Goal: Information Seeking & Learning: Learn about a topic

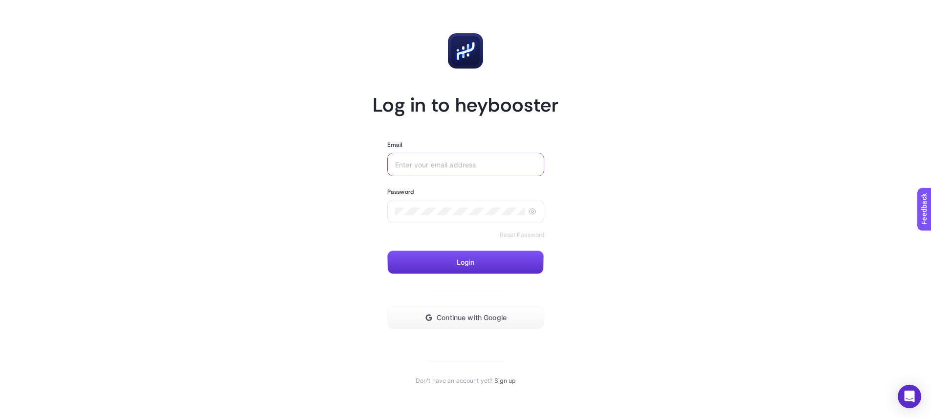
click at [489, 163] on input "Email" at bounding box center [465, 164] width 141 height 8
type input "[EMAIL_ADDRESS][DOMAIN_NAME]"
click at [444, 261] on button "Login" at bounding box center [465, 261] width 157 height 23
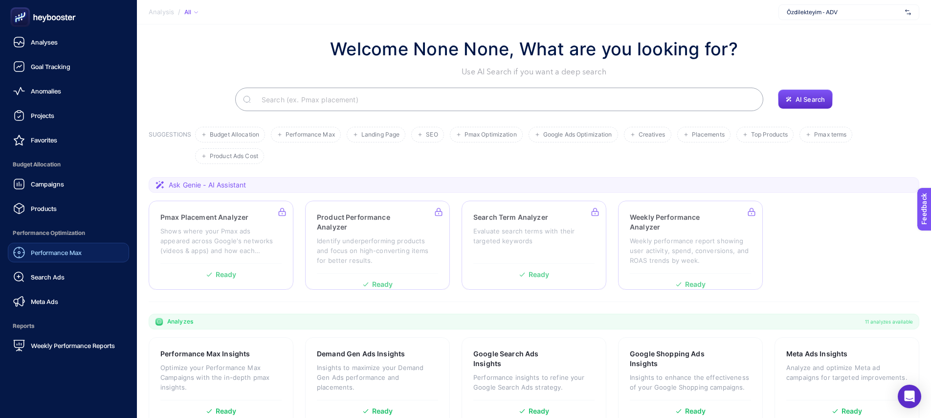
scroll to position [3, 0]
click at [43, 346] on span "Weekly Performance Reports" at bounding box center [73, 344] width 84 height 8
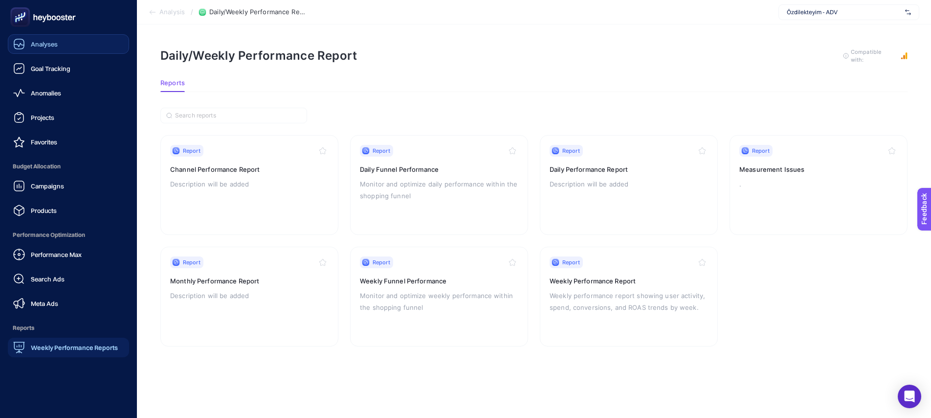
click at [61, 45] on link "Analyses" at bounding box center [68, 44] width 121 height 20
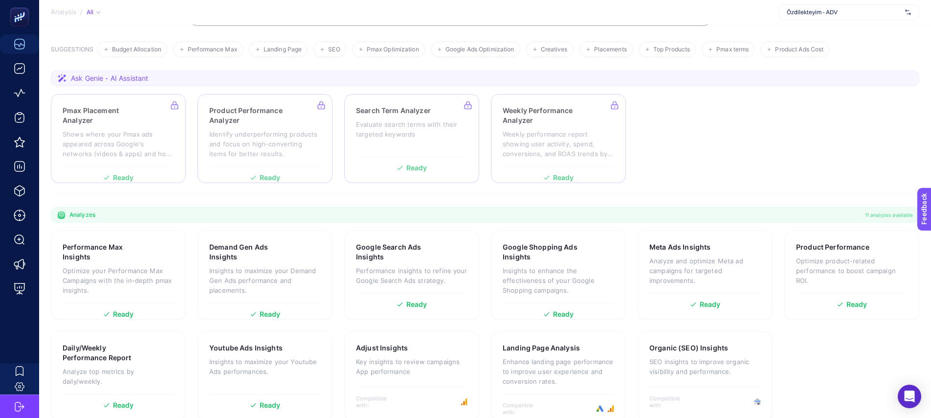
scroll to position [112, 0]
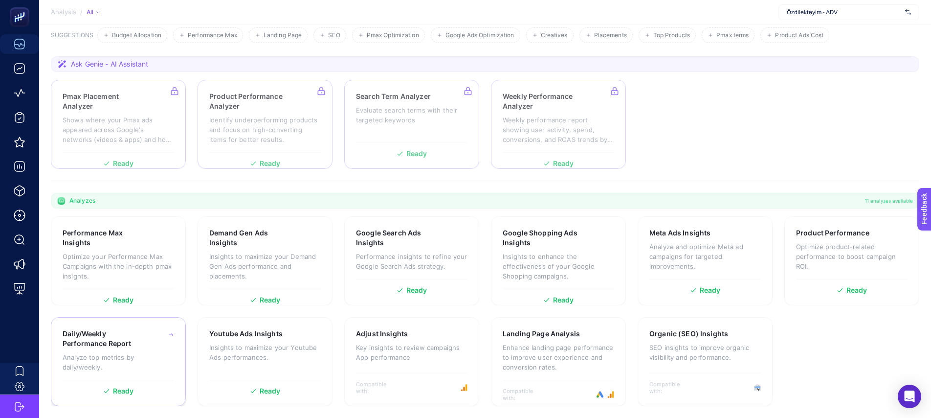
click at [115, 355] on p "Analyze top metrics by daily/weekly." at bounding box center [119, 362] width 112 height 20
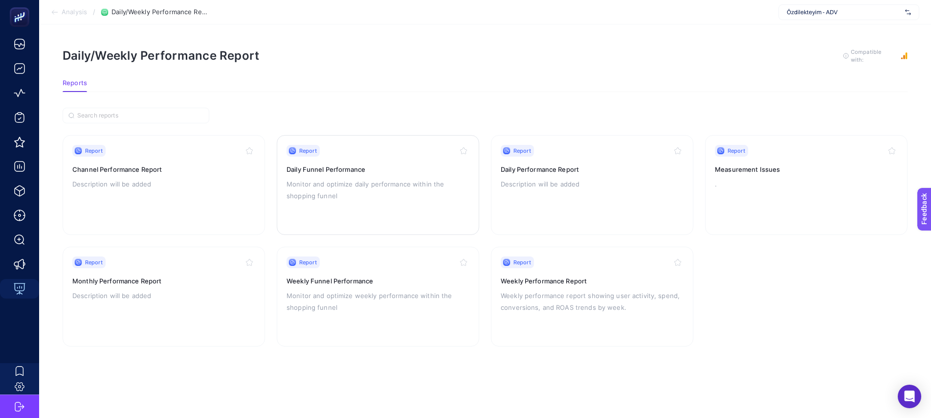
click at [339, 171] on h3 "Daily Funnel Performance" at bounding box center [378, 169] width 183 height 10
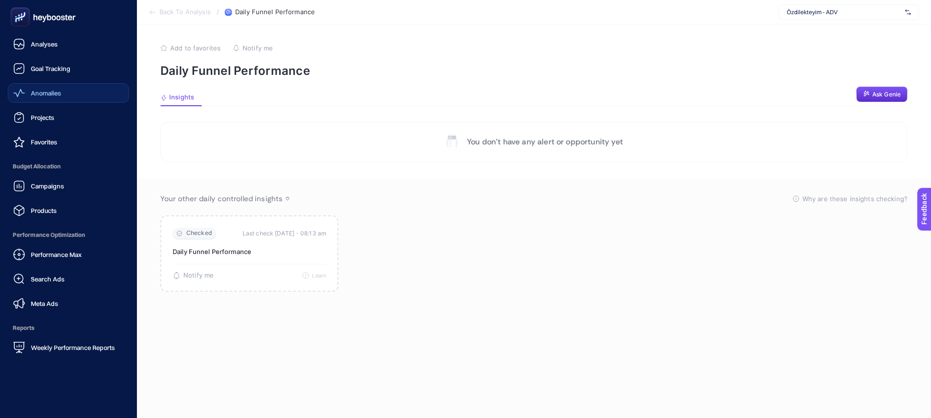
click at [36, 92] on span "Anomalies" at bounding box center [46, 93] width 30 height 8
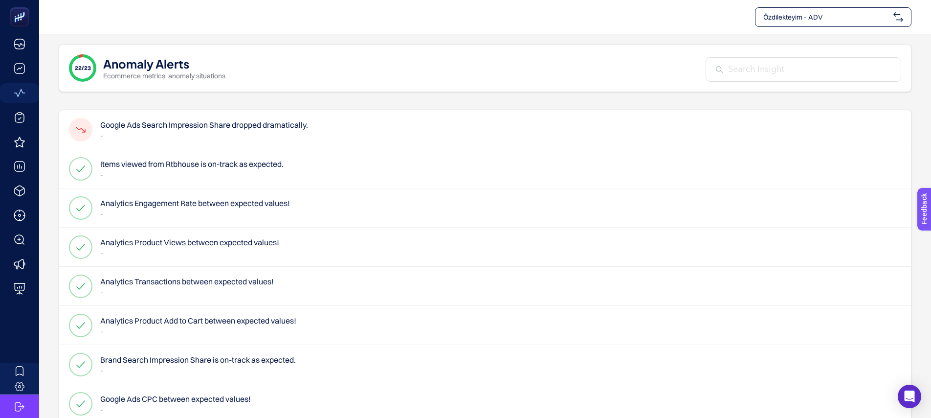
click at [208, 121] on h4 "Google Ads Search Impression Share dropped dramatically." at bounding box center [204, 125] width 208 height 12
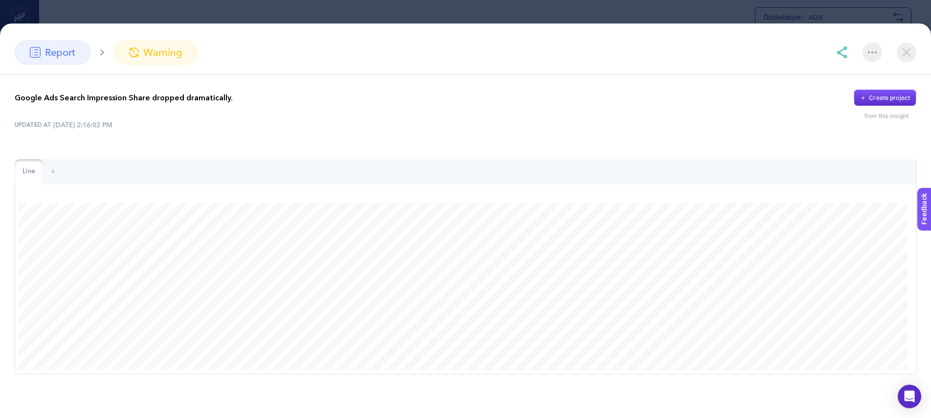
click at [72, 16] on section "report warning Google Ads Search Impression Share dropped dramatically. Create …" at bounding box center [465, 209] width 931 height 418
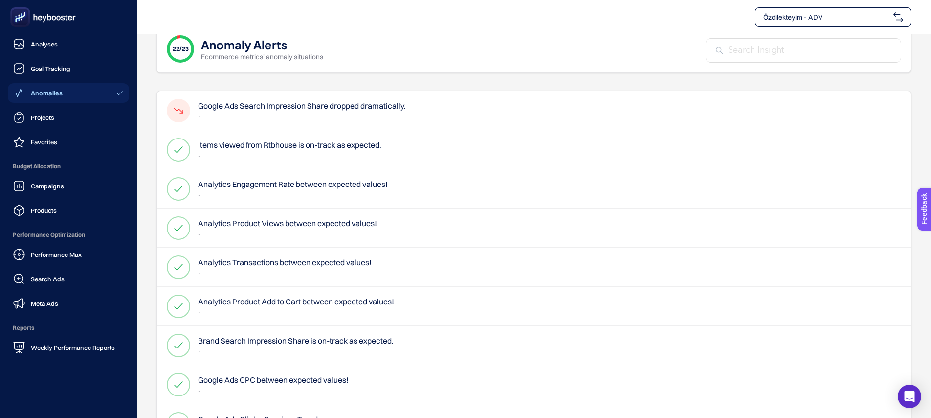
scroll to position [20, 0]
click at [44, 68] on span "Goal Tracking" at bounding box center [51, 69] width 40 height 8
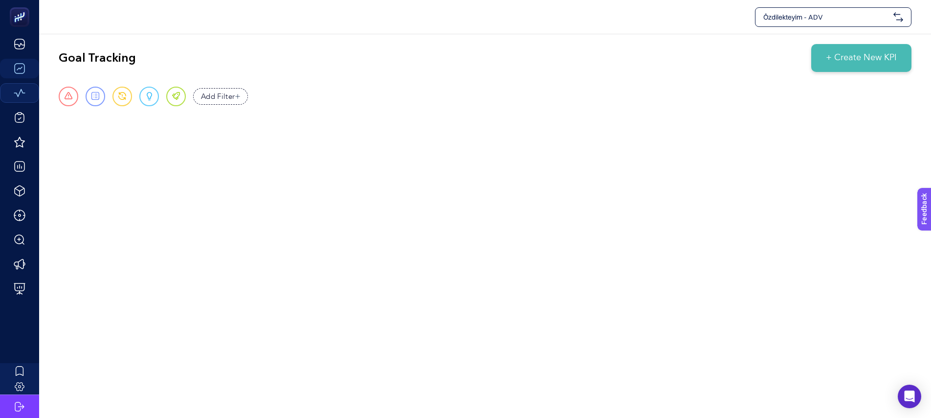
click at [850, 59] on span "+ Create New KPI" at bounding box center [861, 57] width 71 height 13
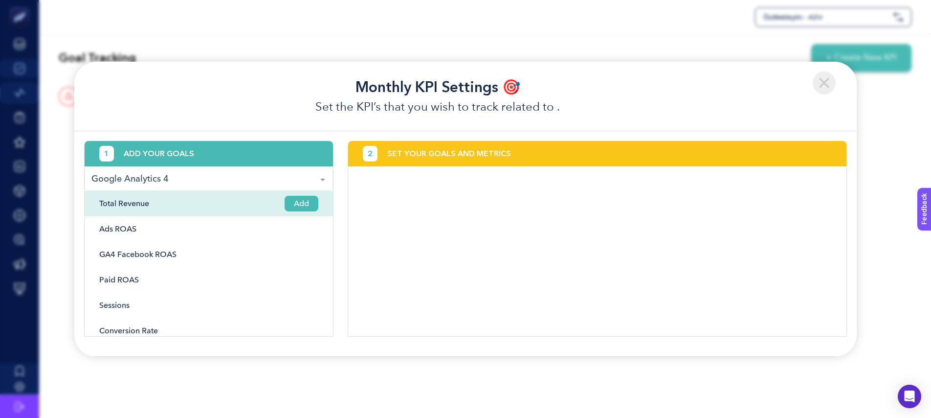
click at [289, 203] on span "Add" at bounding box center [302, 204] width 34 height 16
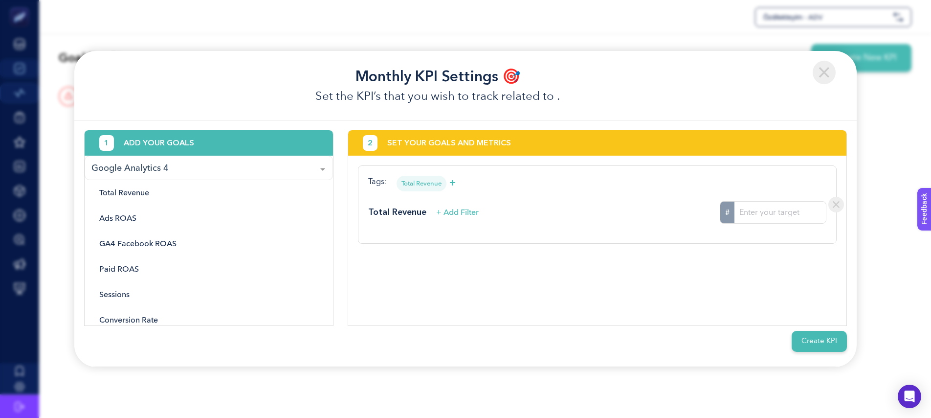
click at [819, 74] on img at bounding box center [824, 72] width 23 height 23
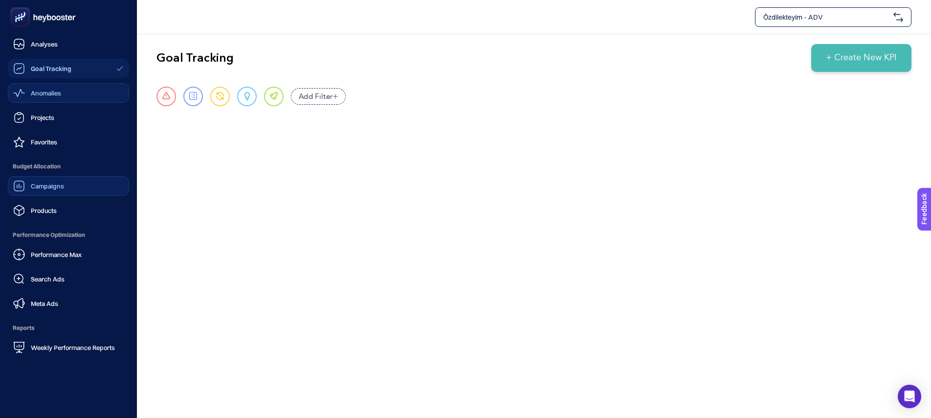
click at [46, 184] on span "Campaigns" at bounding box center [47, 186] width 33 height 8
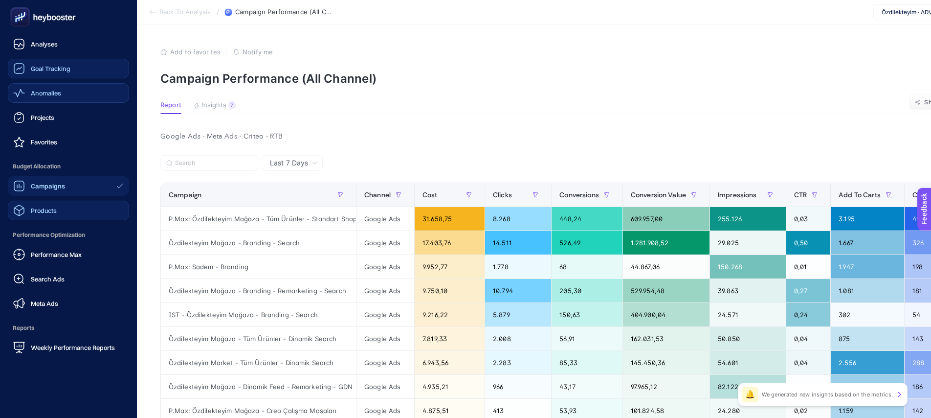
click at [38, 206] on span "Products" at bounding box center [44, 210] width 26 height 8
